Goal: Navigation & Orientation: Find specific page/section

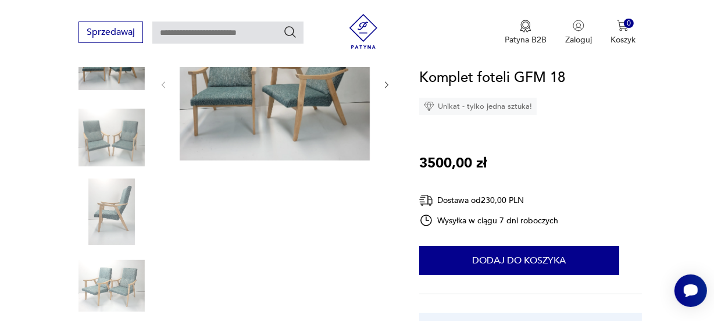
scroll to position [192, 0]
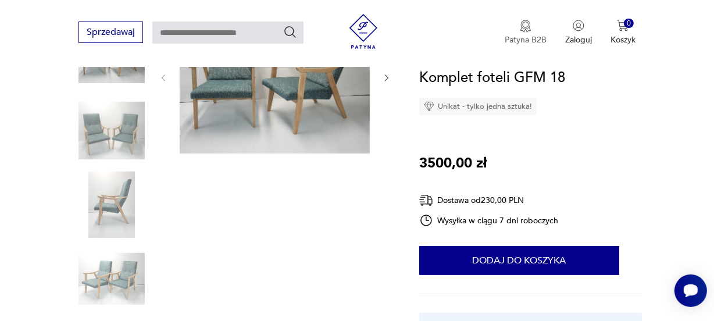
click at [538, 41] on p "Patyna B2B" at bounding box center [526, 39] width 42 height 11
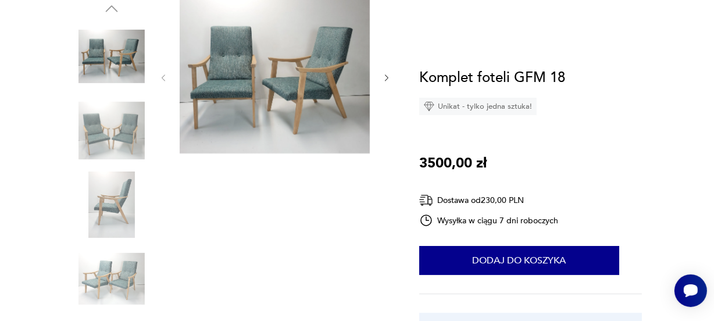
click at [122, 190] on img at bounding box center [112, 205] width 66 height 66
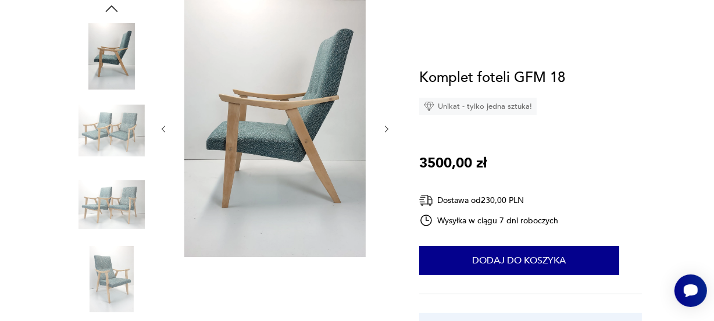
click at [105, 251] on img at bounding box center [112, 279] width 66 height 66
